Goal: Transaction & Acquisition: Purchase product/service

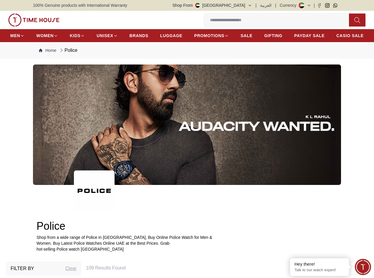
click at [204, 23] on input at bounding box center [279, 20] width 150 height 12
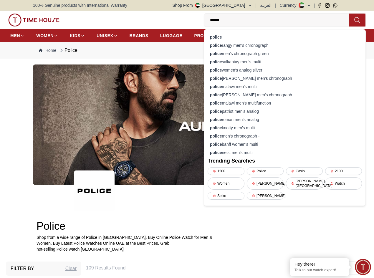
type input "******"
click at [208, 34] on div "police" at bounding box center [285, 37] width 154 height 8
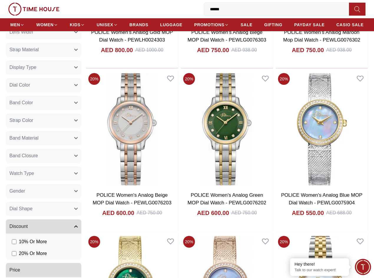
scroll to position [206, 0]
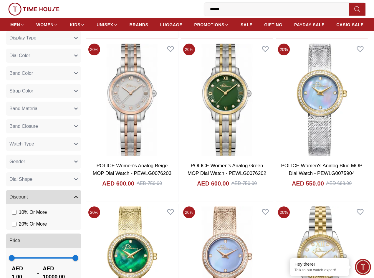
click at [77, 169] on button "Gender" at bounding box center [43, 162] width 75 height 14
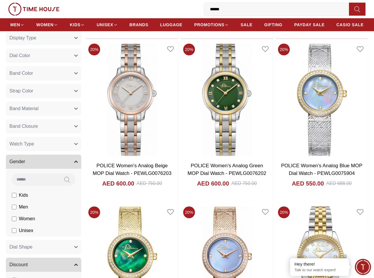
click at [39, 213] on li "Men" at bounding box center [44, 207] width 73 height 12
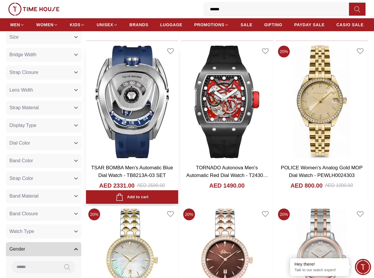
scroll to position [177, 0]
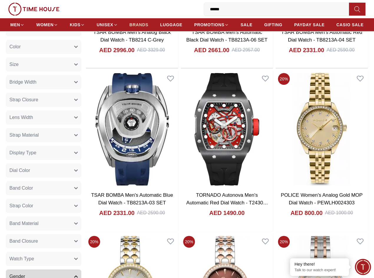
click at [149, 24] on span "BRANDS" at bounding box center [139, 25] width 19 height 6
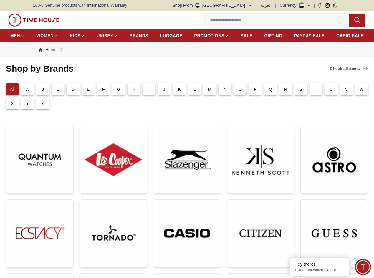
click at [249, 95] on div "P" at bounding box center [255, 89] width 13 height 12
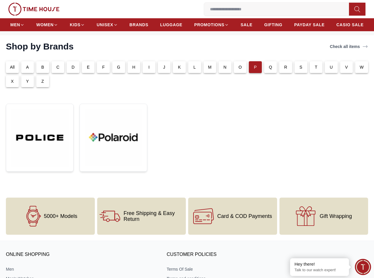
scroll to position [59, 0]
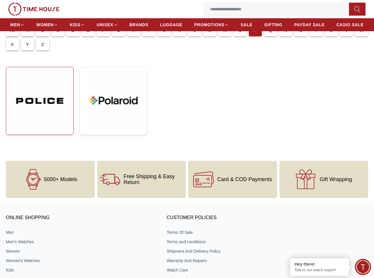
click at [54, 97] on img at bounding box center [40, 101] width 58 height 58
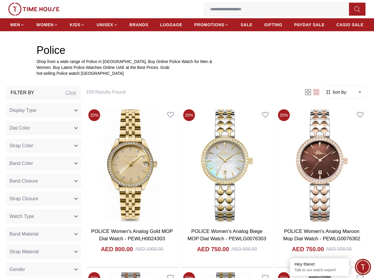
scroll to position [236, 0]
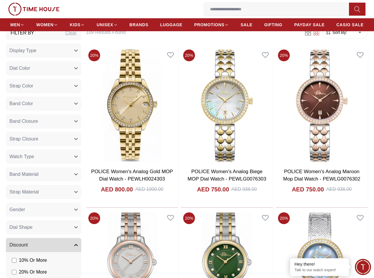
click at [81, 58] on button "Display Type" at bounding box center [43, 51] width 75 height 14
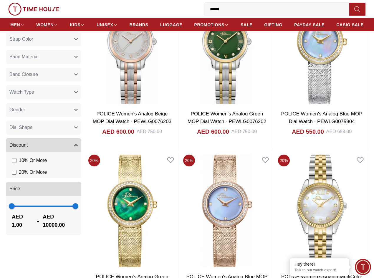
scroll to position [206, 0]
